Goal: Information Seeking & Learning: Learn about a topic

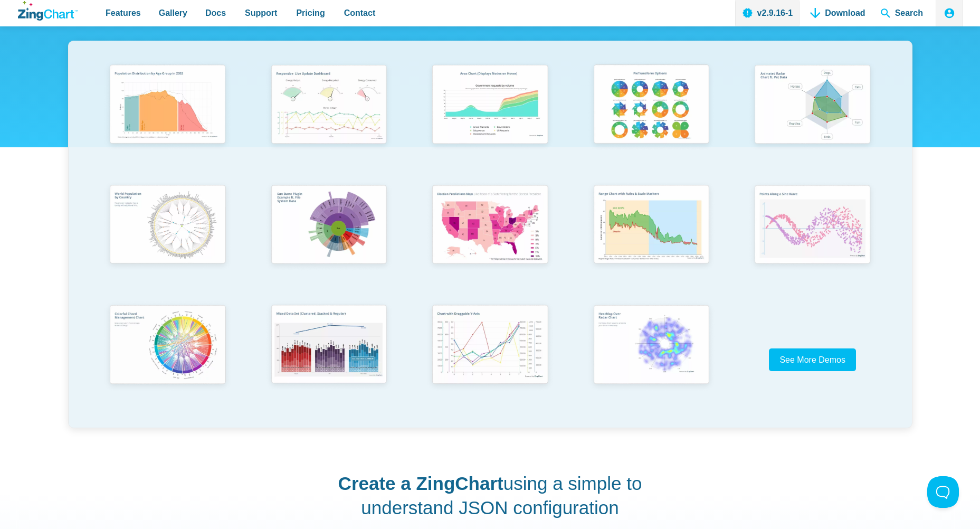
scroll to position [158, 0]
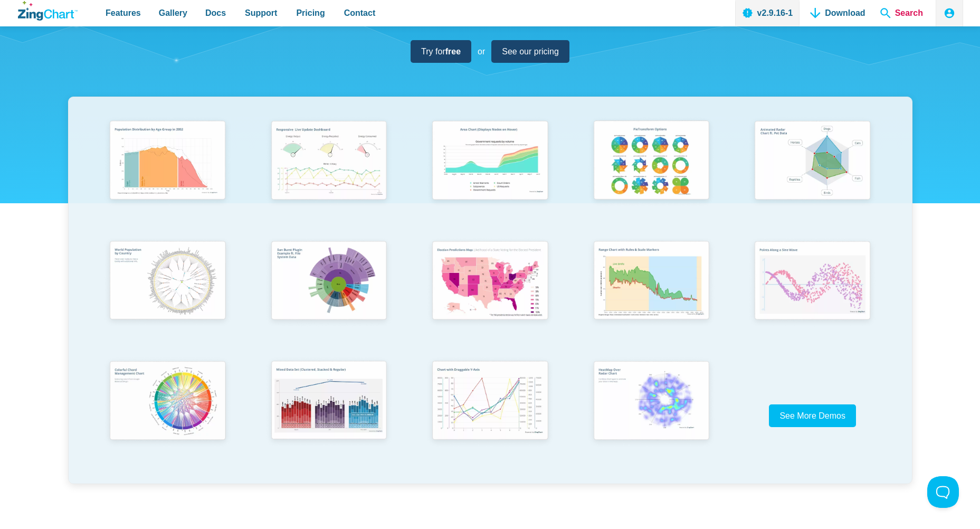
click at [902, 18] on span "Search" at bounding box center [901, 13] width 51 height 26
click at [887, 12] on span "Search" at bounding box center [901, 13] width 51 height 26
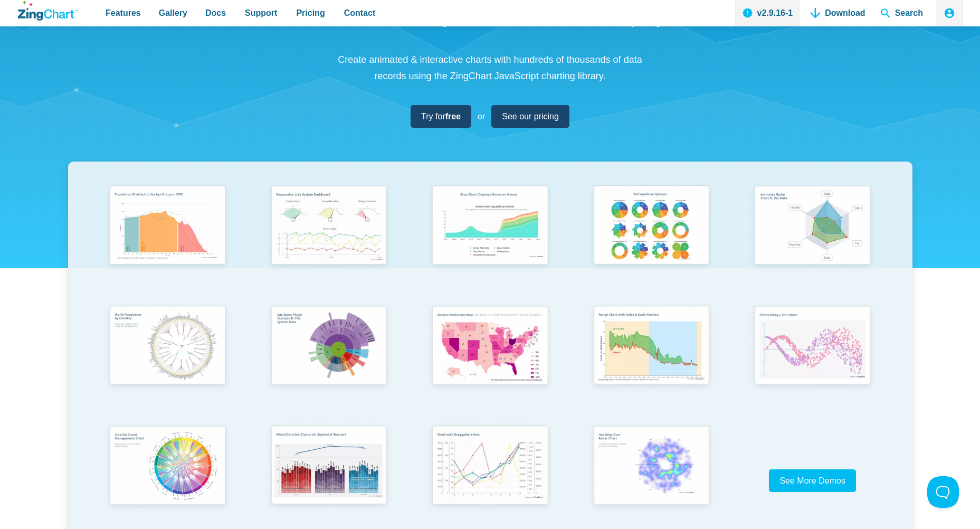
scroll to position [0, 0]
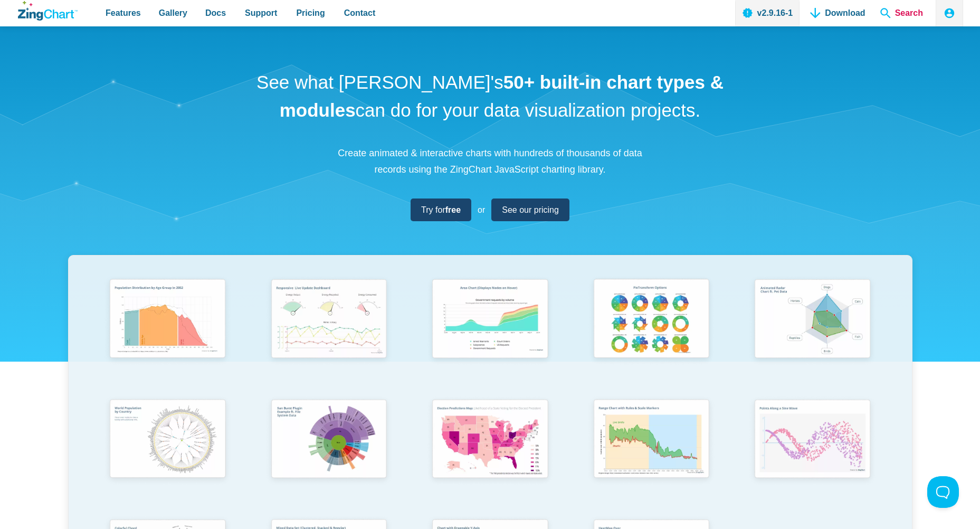
click at [901, 12] on span "Search" at bounding box center [901, 13] width 51 height 26
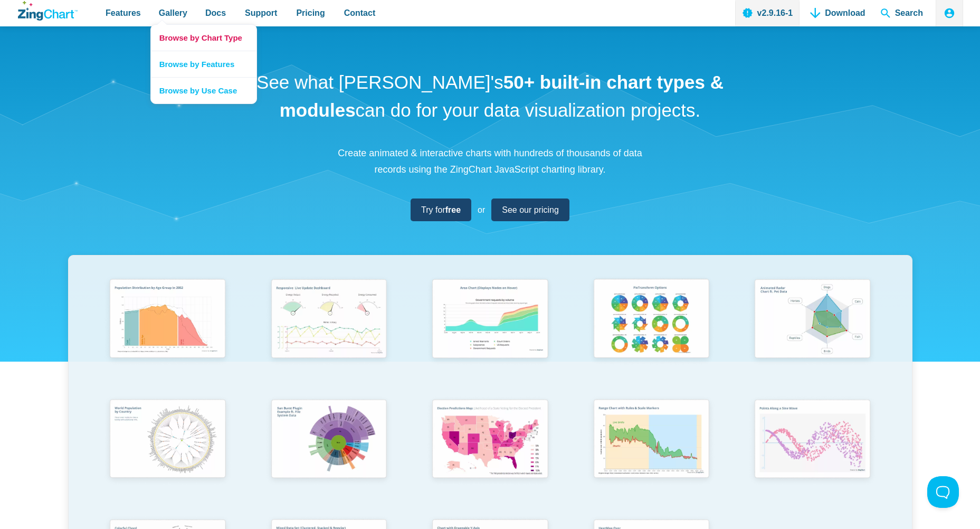
click at [177, 36] on link "Browse by Chart Type" at bounding box center [204, 38] width 106 height 26
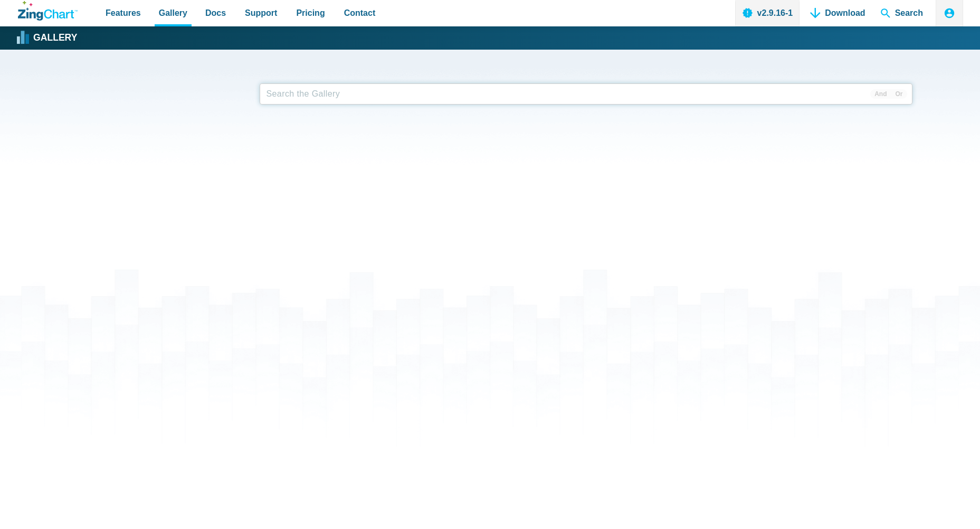
click at [371, 92] on input "App Content" at bounding box center [586, 93] width 653 height 21
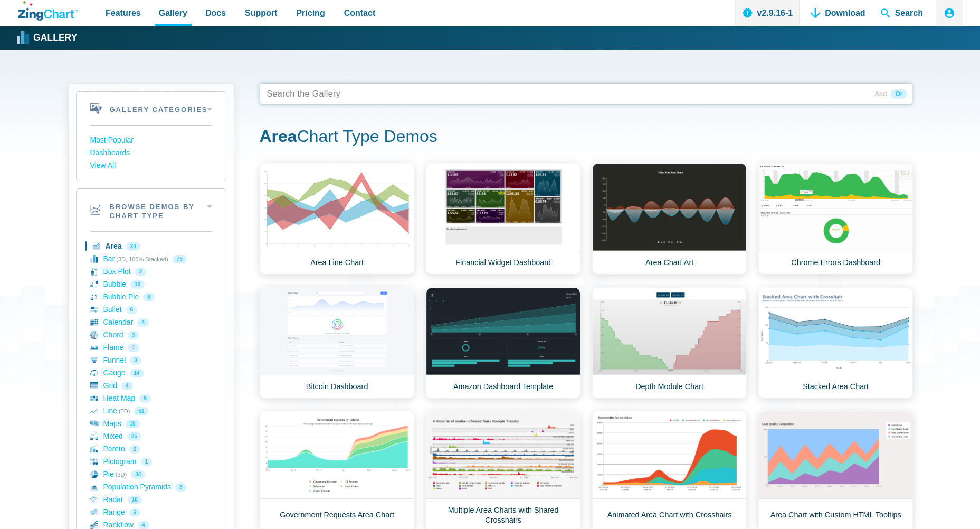
click at [371, 92] on tags "App Content" at bounding box center [586, 93] width 653 height 21
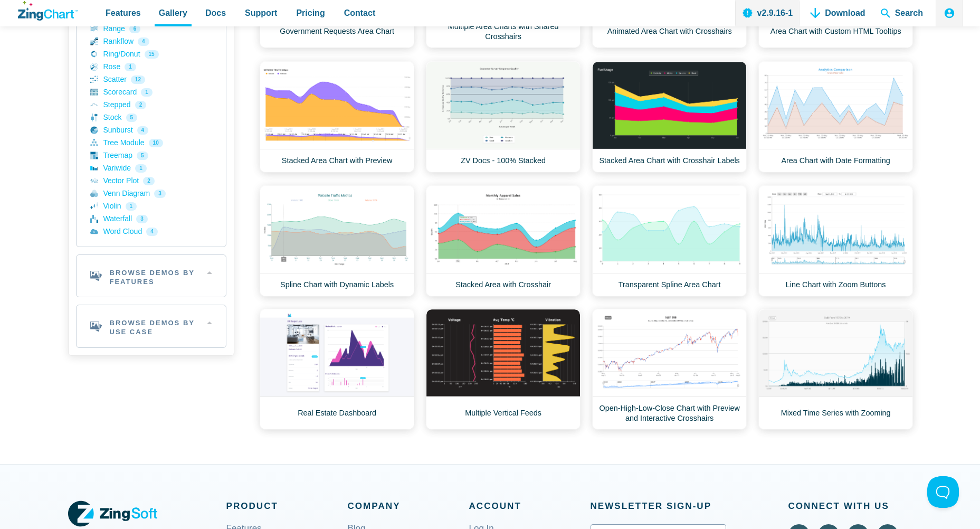
scroll to position [475, 0]
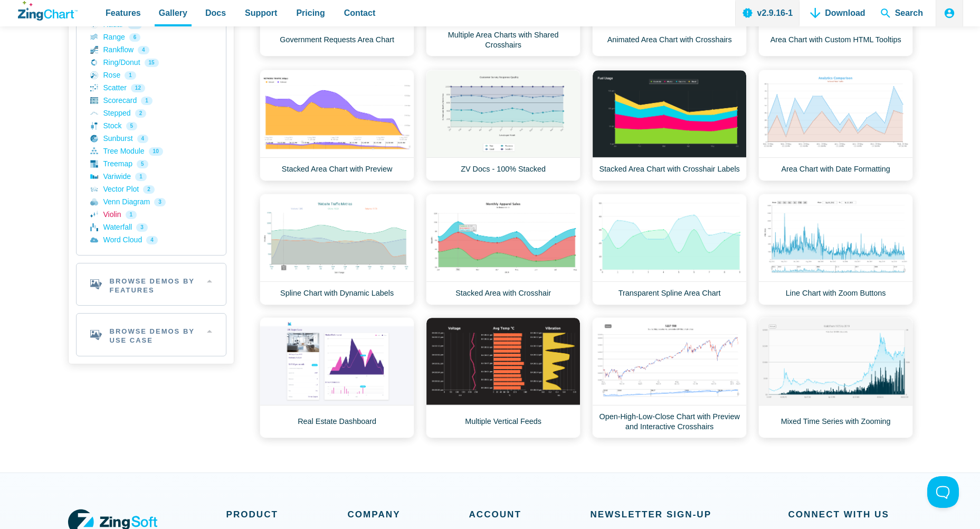
click at [113, 215] on link "Violin 1" at bounding box center [151, 215] width 122 height 13
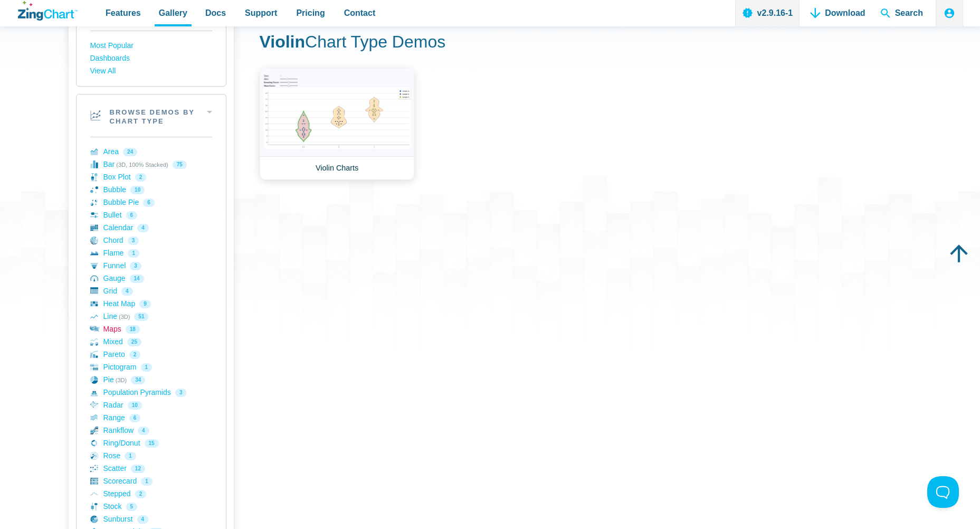
scroll to position [106, 0]
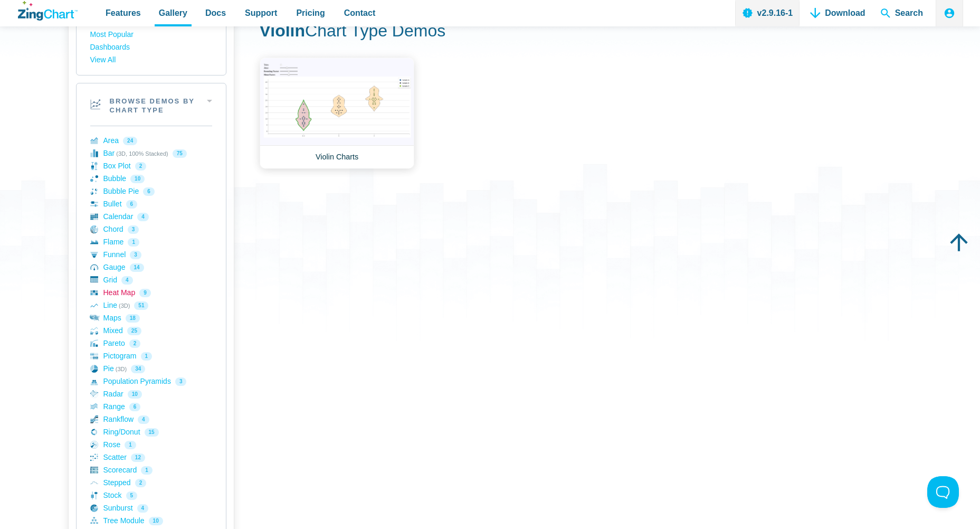
click at [116, 295] on link "Heat Map 9" at bounding box center [151, 293] width 122 height 13
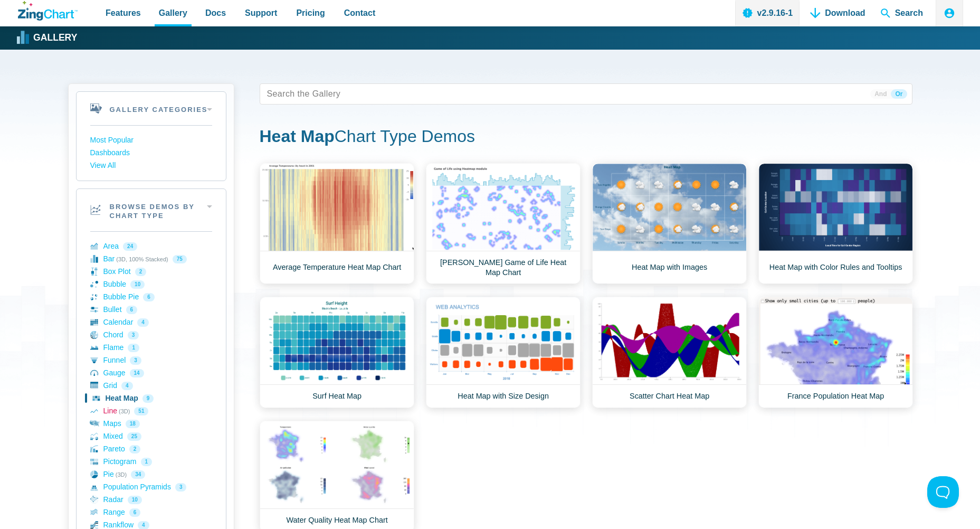
click at [114, 411] on link "Line (3D) 51" at bounding box center [151, 411] width 122 height 13
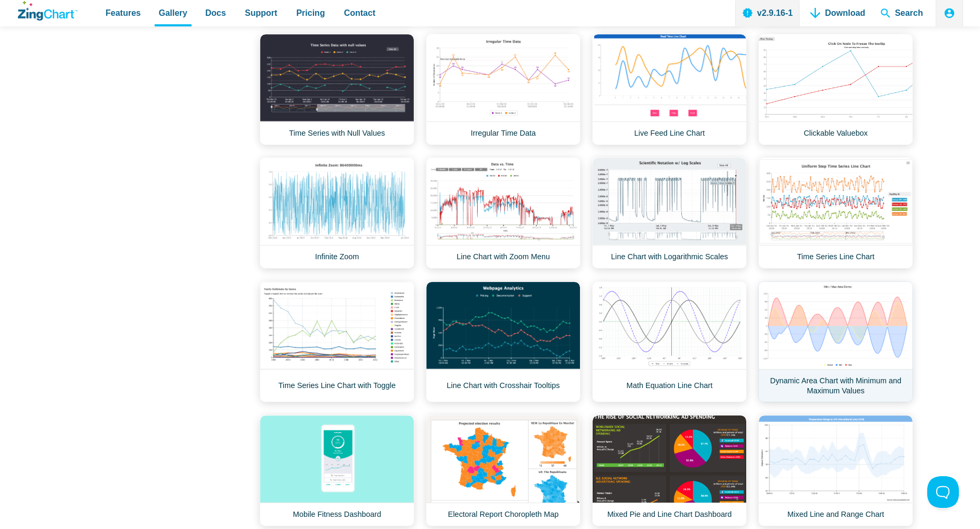
scroll to position [1161, 0]
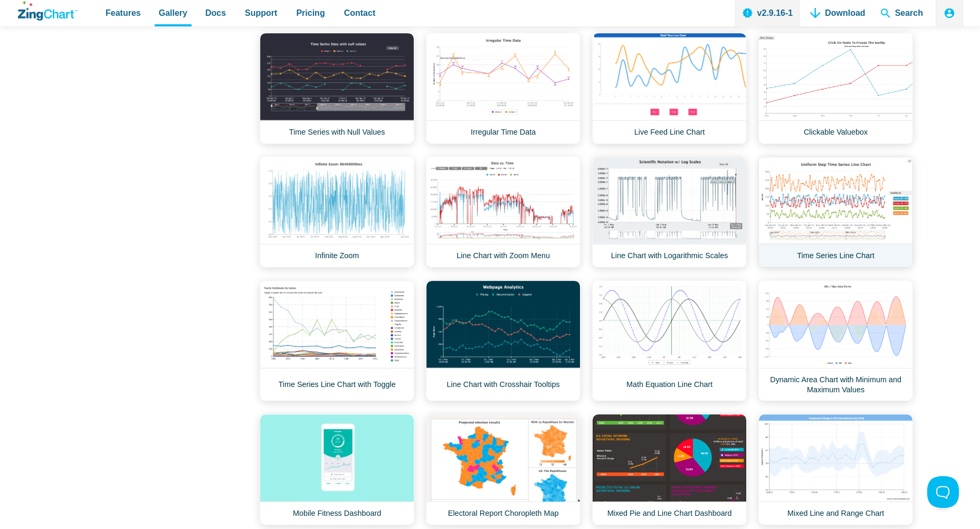
click at [844, 236] on link "Time Series Line Chart" at bounding box center [836, 211] width 155 height 111
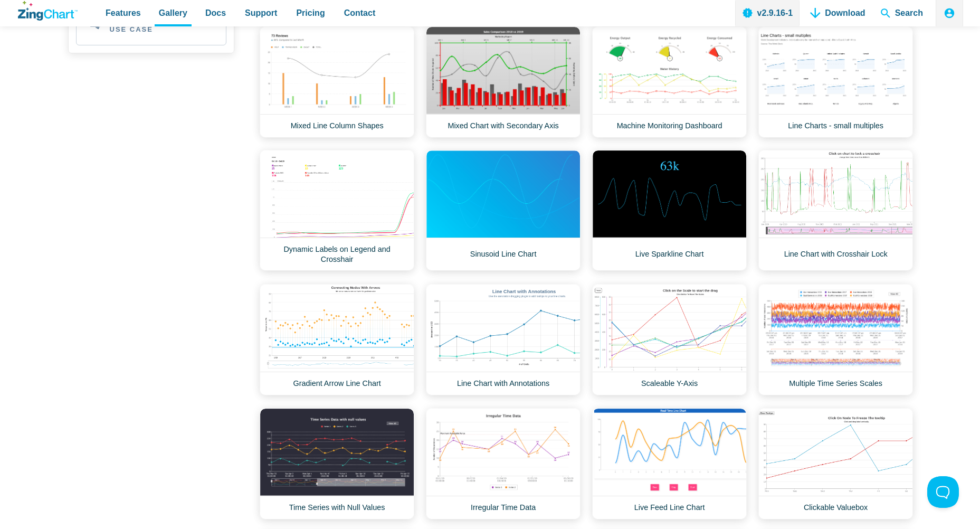
scroll to position [845, 0]
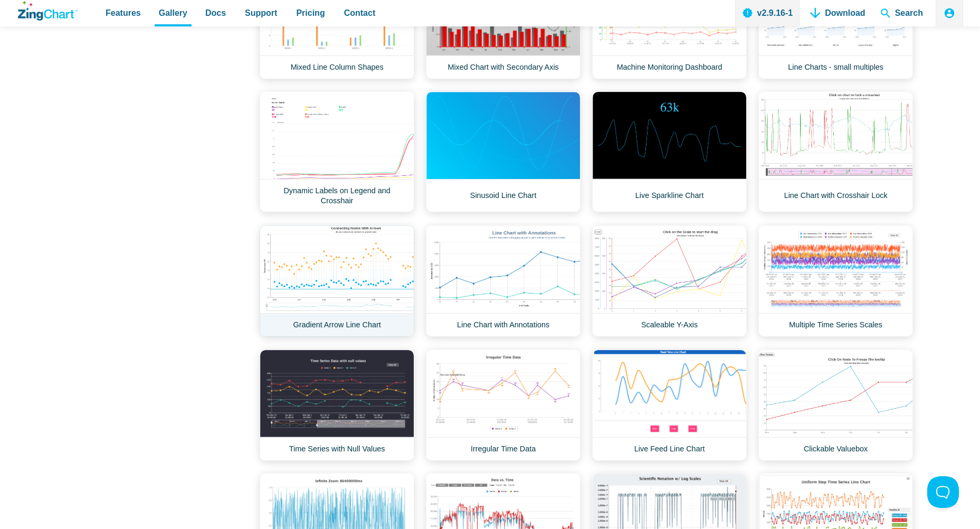
click at [352, 264] on link "Gradient Arrow Line Chart" at bounding box center [337, 280] width 155 height 111
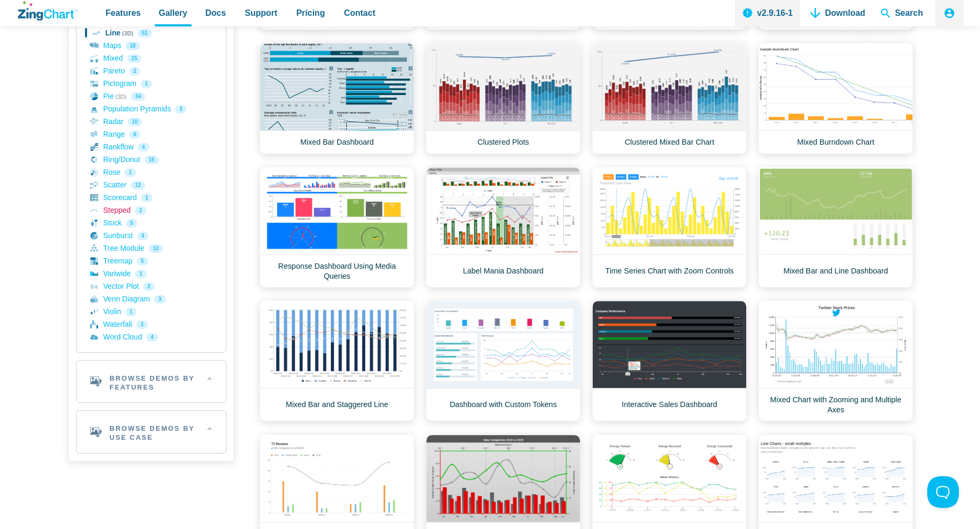
scroll to position [369, 0]
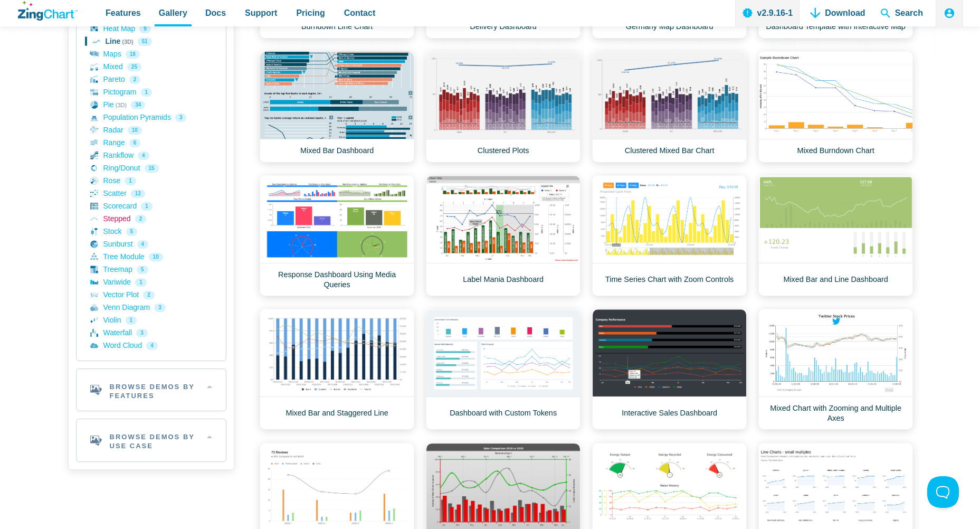
click at [115, 217] on link "Stepped 2" at bounding box center [151, 219] width 122 height 13
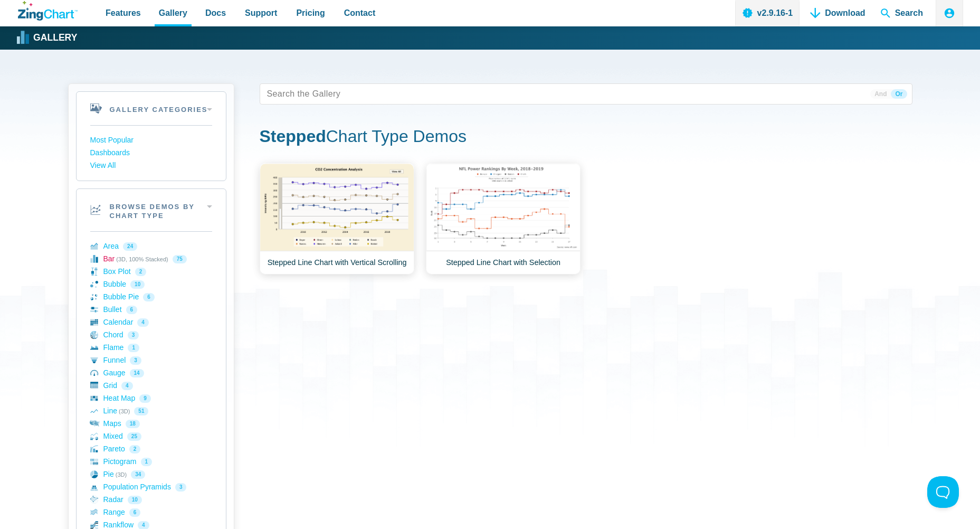
scroll to position [53, 0]
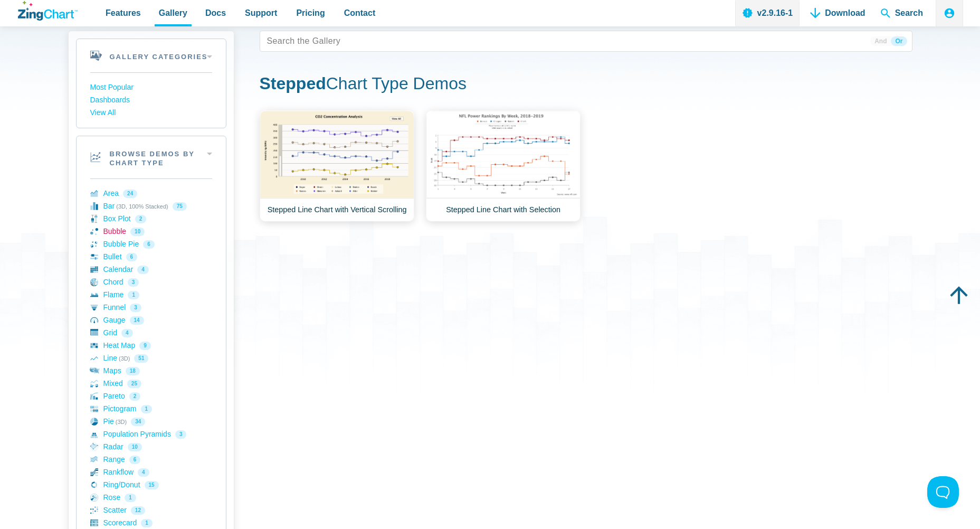
click at [121, 233] on link "Bubble 10" at bounding box center [151, 231] width 122 height 13
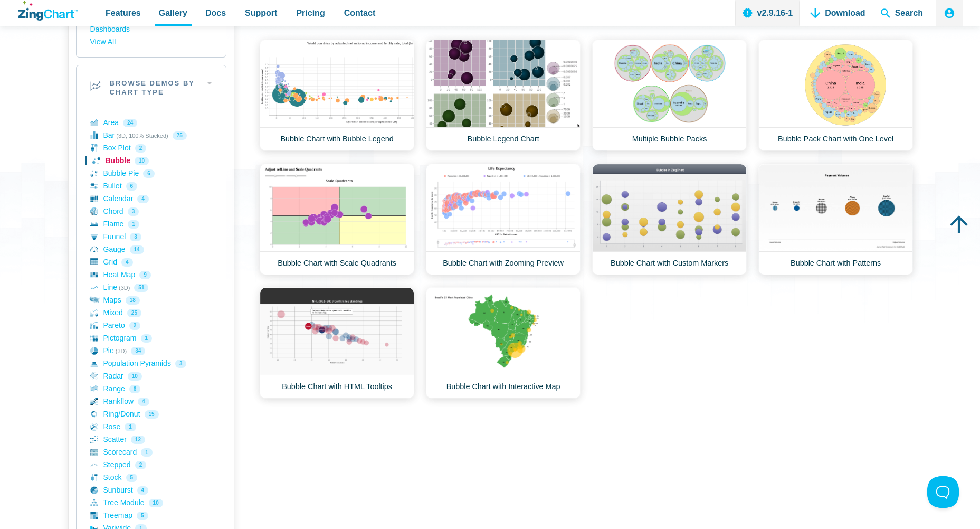
scroll to position [158, 0]
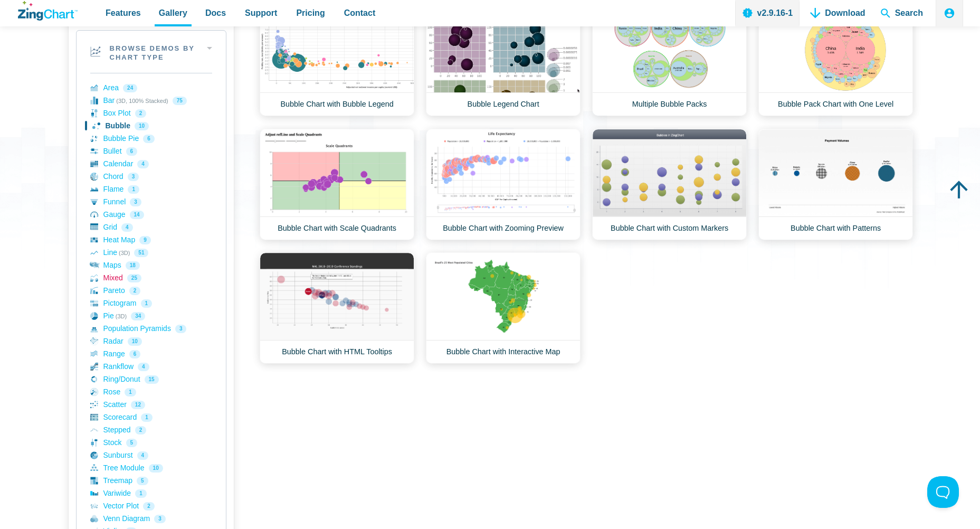
click at [113, 276] on link "Mixed 25" at bounding box center [151, 278] width 122 height 13
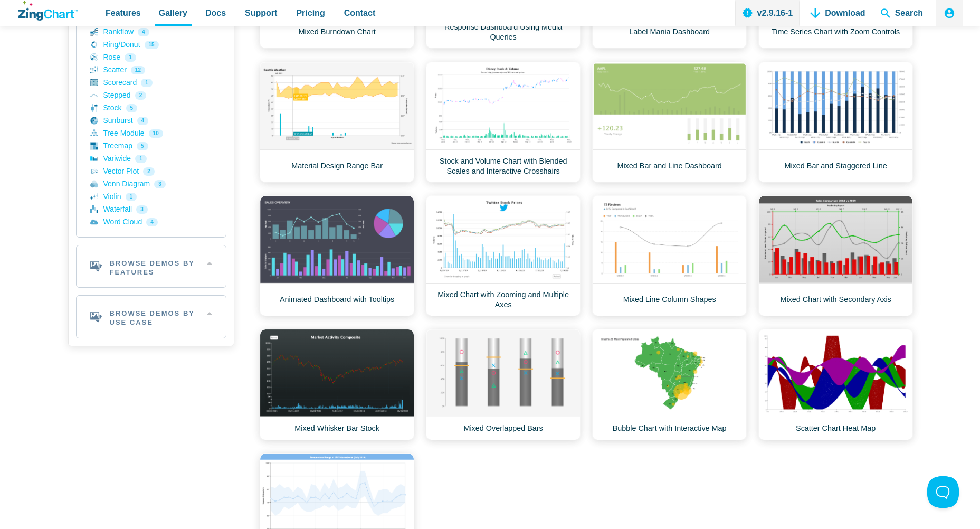
scroll to position [475, 0]
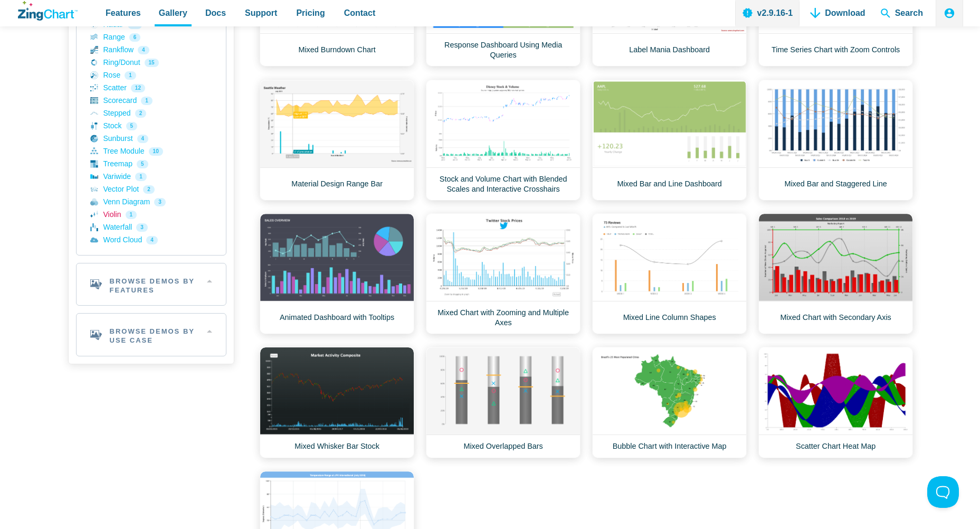
click at [108, 216] on link "Violin 1" at bounding box center [151, 215] width 122 height 13
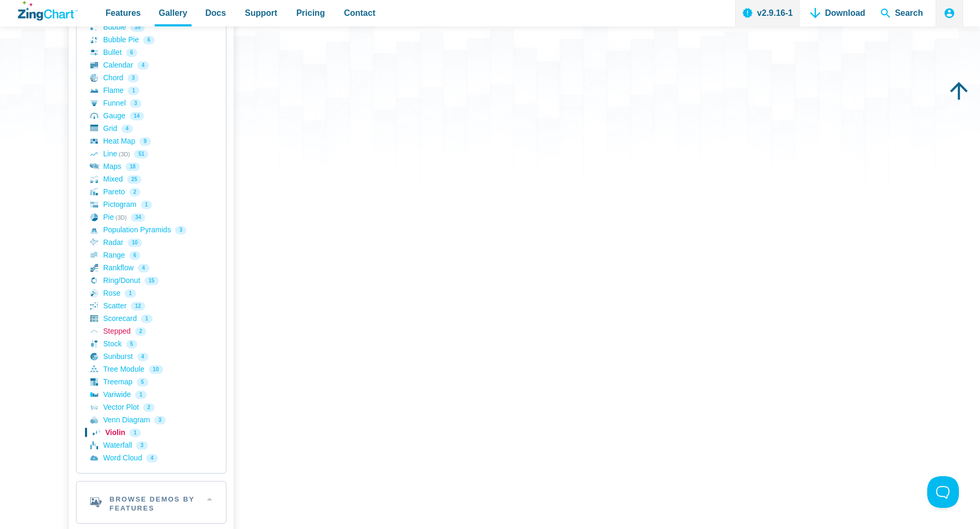
scroll to position [264, 0]
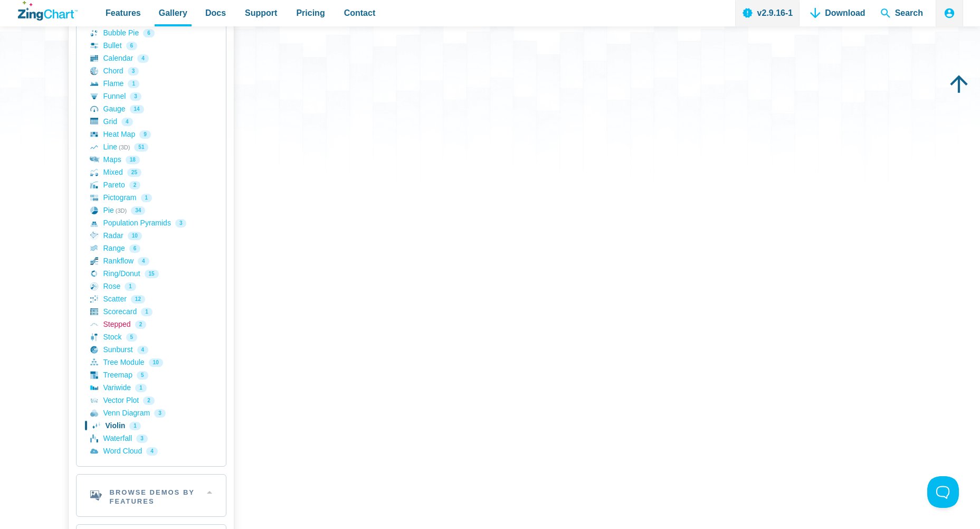
click at [116, 327] on link "Stepped 2" at bounding box center [151, 324] width 122 height 13
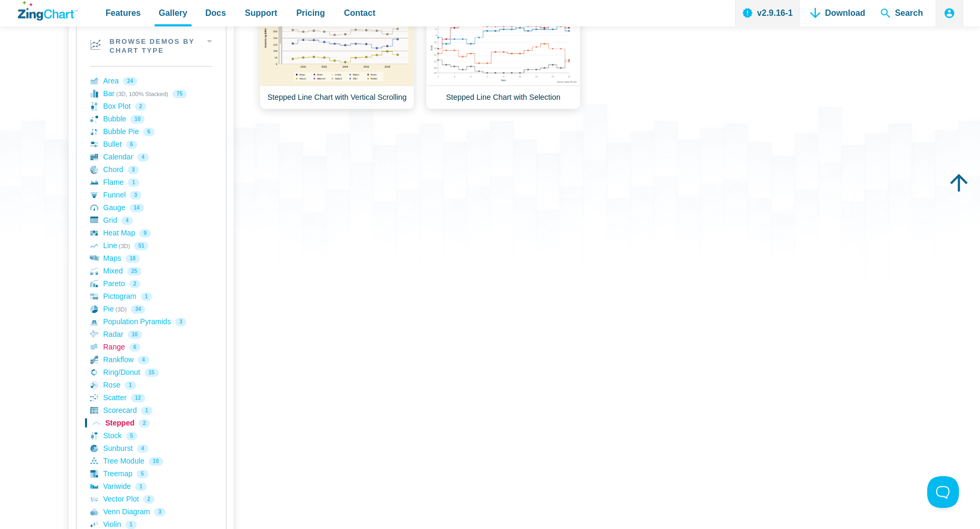
scroll to position [211, 0]
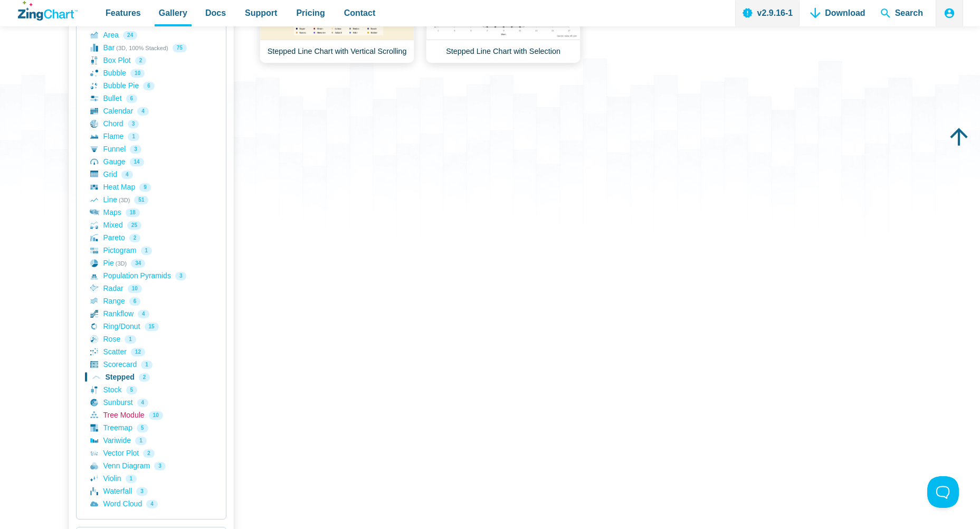
click at [112, 418] on link "Tree Module 10" at bounding box center [151, 415] width 122 height 13
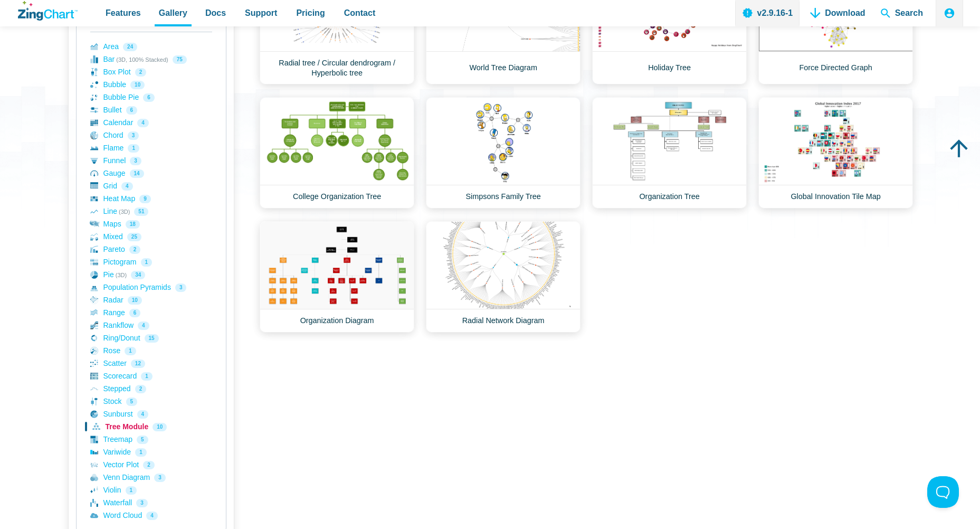
scroll to position [211, 0]
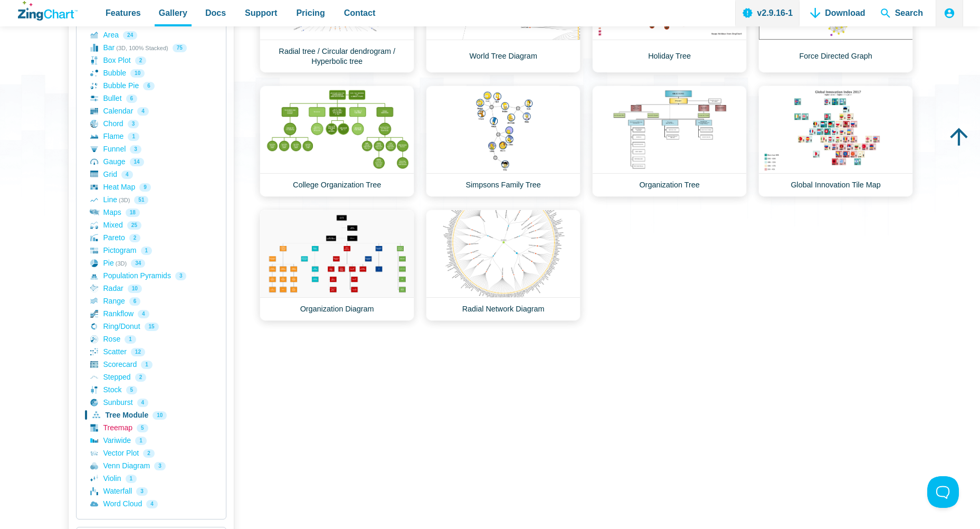
click at [117, 431] on link "Treemap 5" at bounding box center [151, 428] width 122 height 13
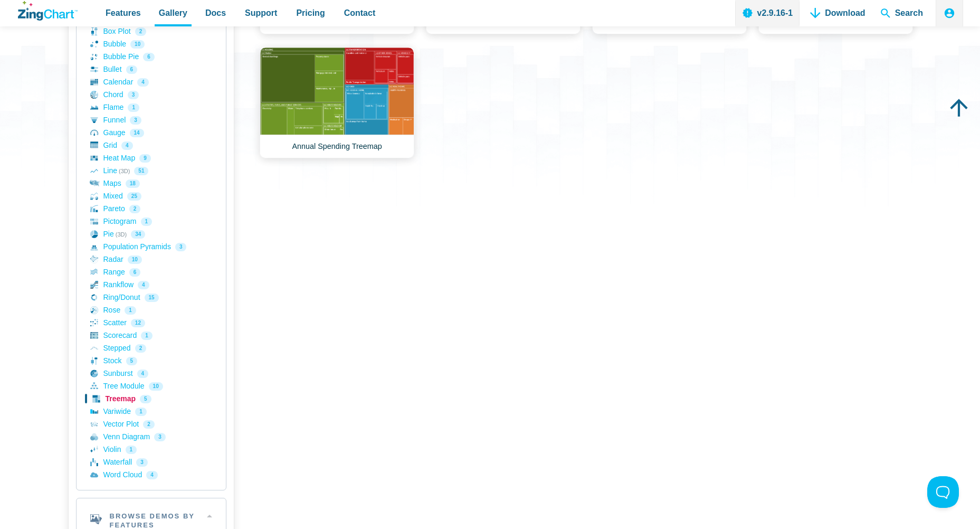
scroll to position [264, 0]
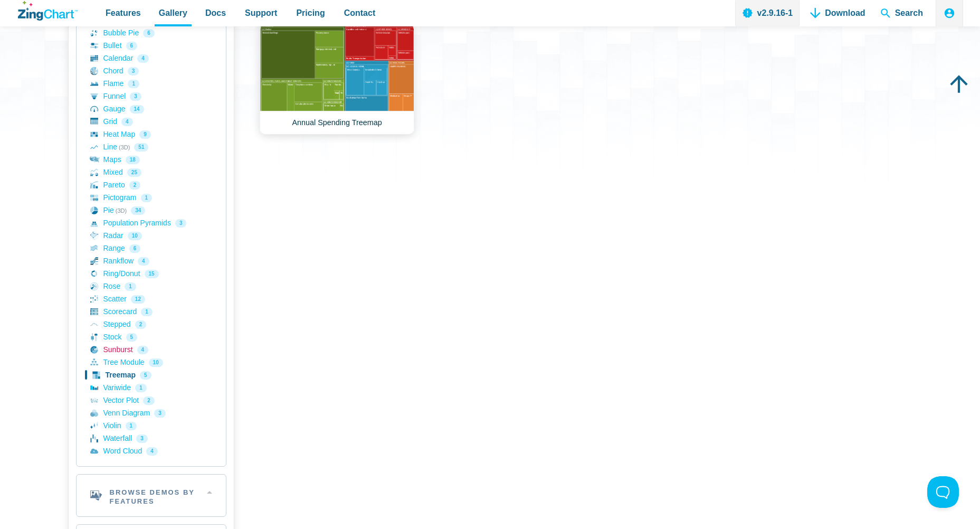
click at [123, 352] on link "Sunburst 4" at bounding box center [151, 350] width 122 height 13
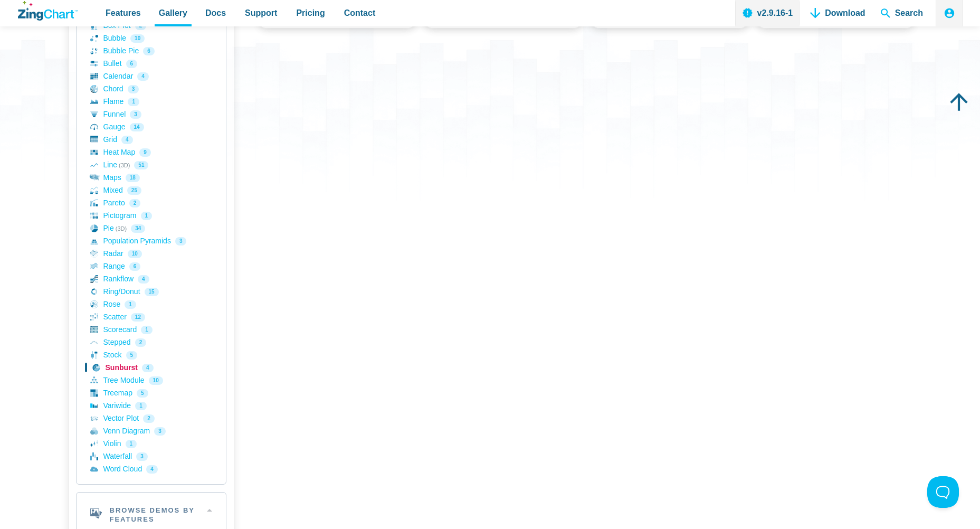
scroll to position [264, 0]
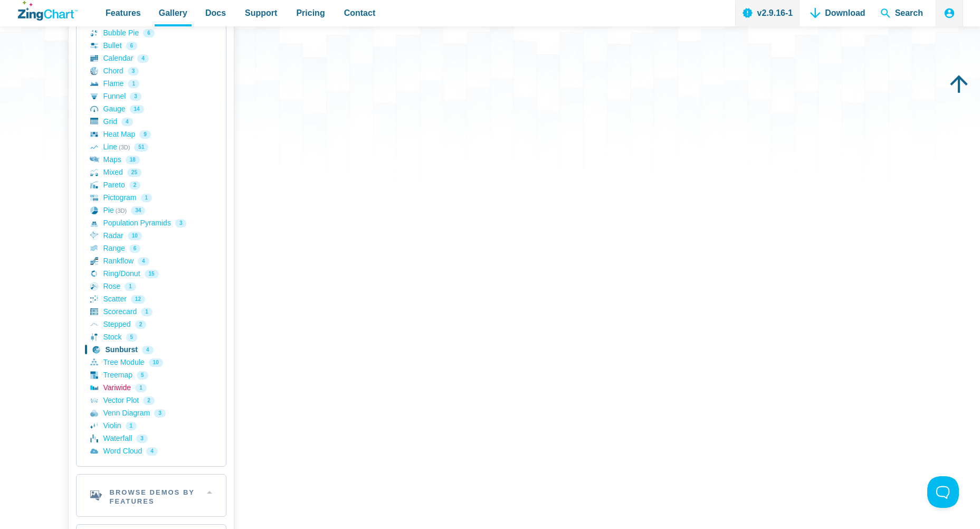
click at [113, 389] on link "Variwide 1" at bounding box center [151, 388] width 122 height 13
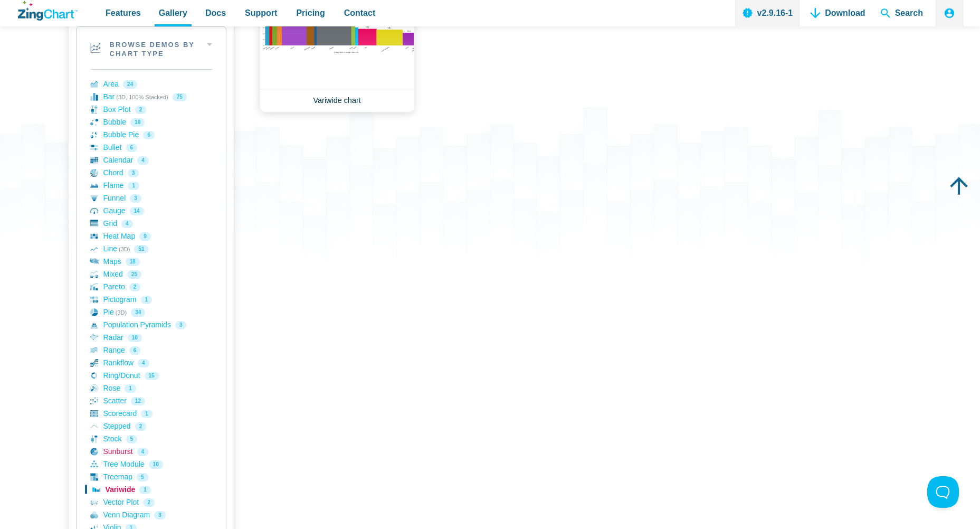
scroll to position [211, 0]
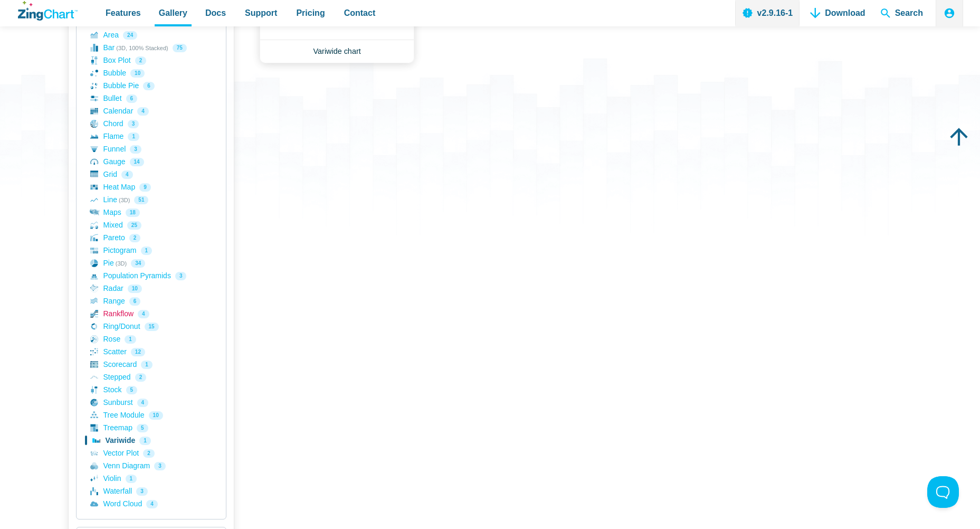
click at [120, 316] on link "Rankflow 4" at bounding box center [151, 314] width 122 height 13
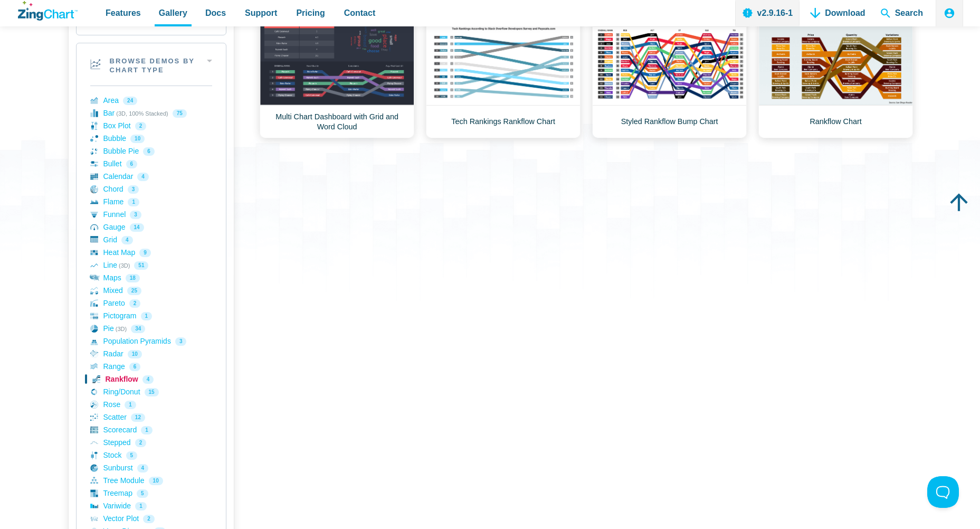
scroll to position [158, 0]
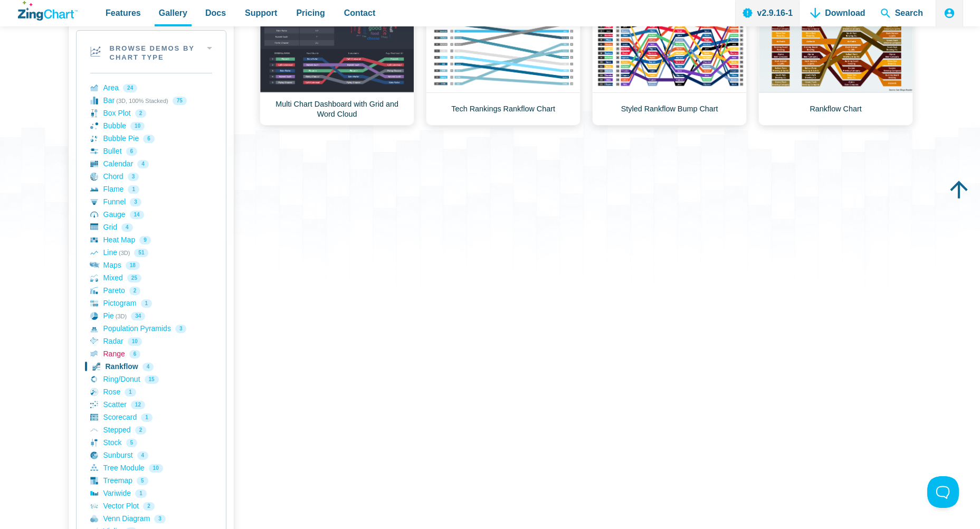
click at [113, 355] on link "Range 6" at bounding box center [151, 354] width 122 height 13
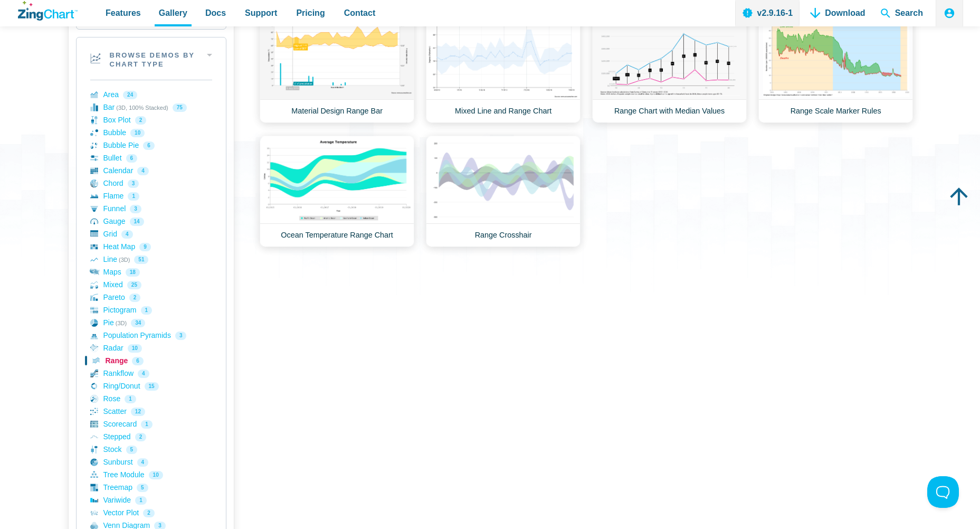
scroll to position [211, 0]
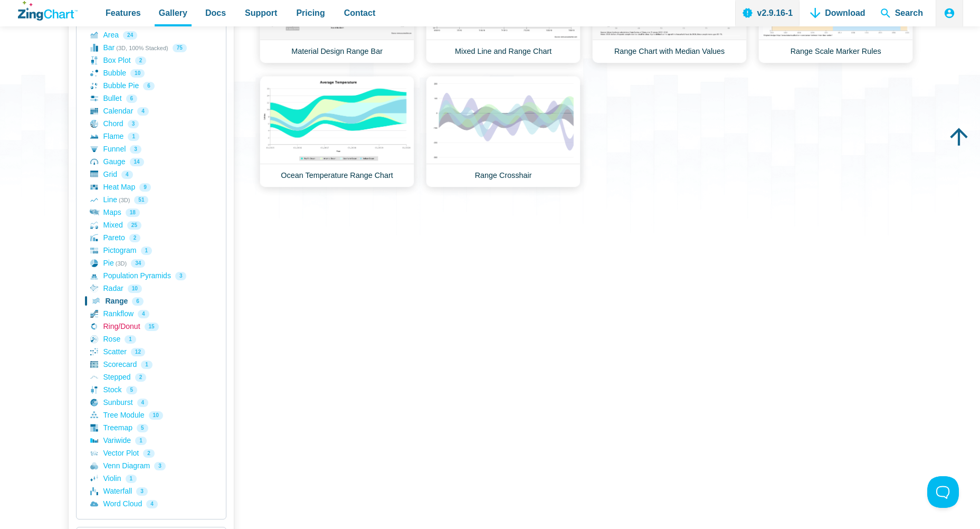
click at [125, 328] on link "Ring/Donut 15" at bounding box center [151, 326] width 122 height 13
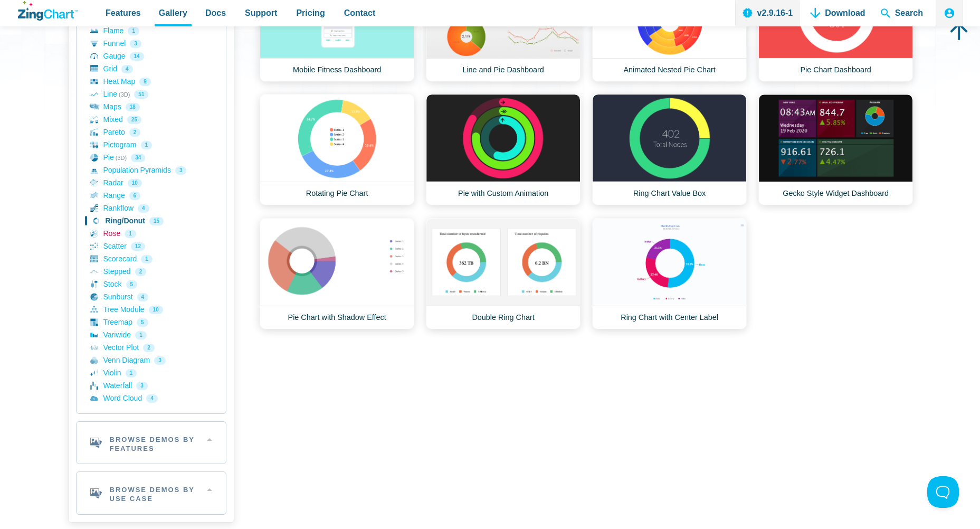
click at [113, 234] on link "Rose 1" at bounding box center [151, 234] width 122 height 13
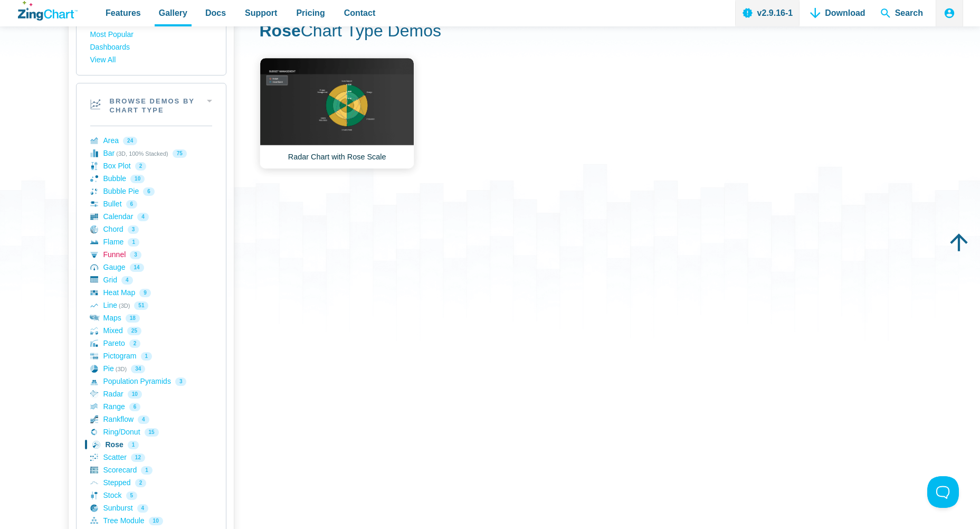
click at [113, 257] on link "Funnel 3" at bounding box center [151, 255] width 122 height 13
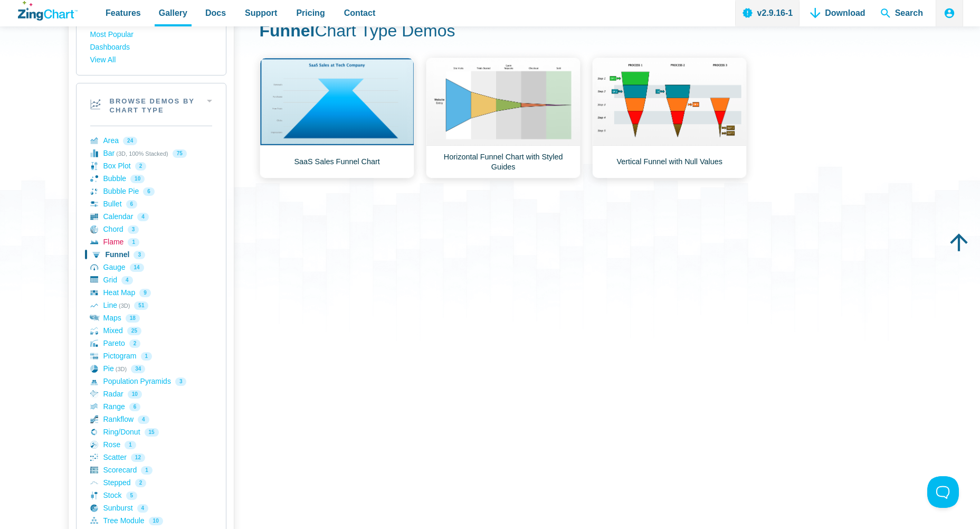
click at [113, 242] on link "Flame 1" at bounding box center [151, 242] width 122 height 13
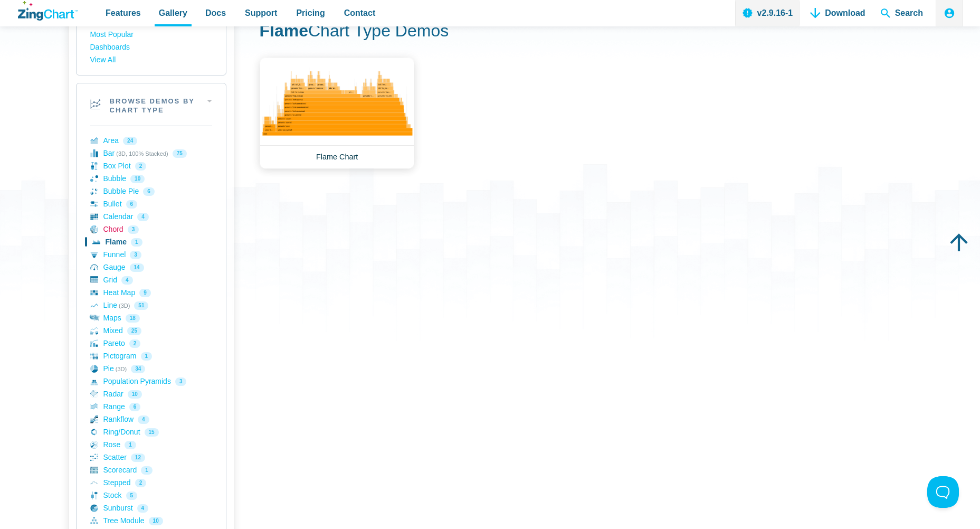
click at [116, 233] on link "Chord 3" at bounding box center [151, 229] width 122 height 13
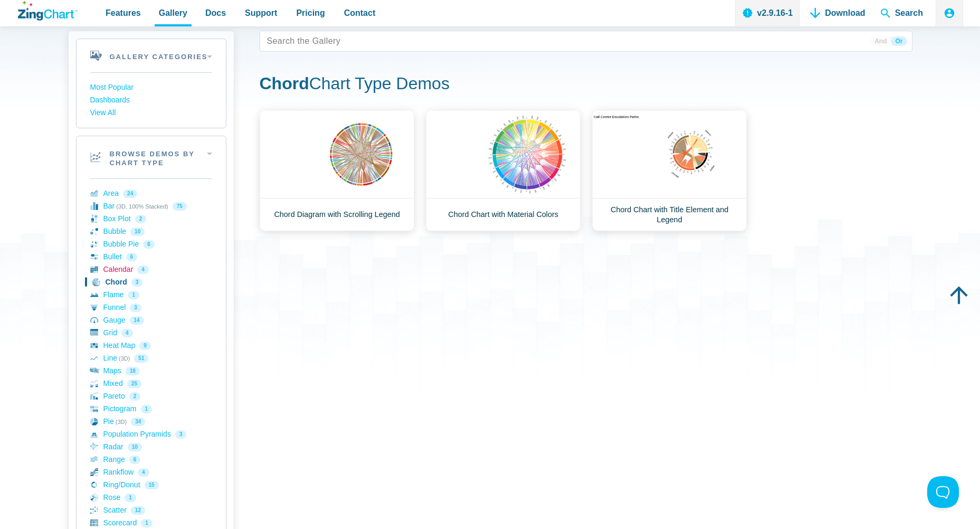
click at [122, 269] on link "Calendar 4" at bounding box center [151, 269] width 122 height 13
